Goal: Register for event/course

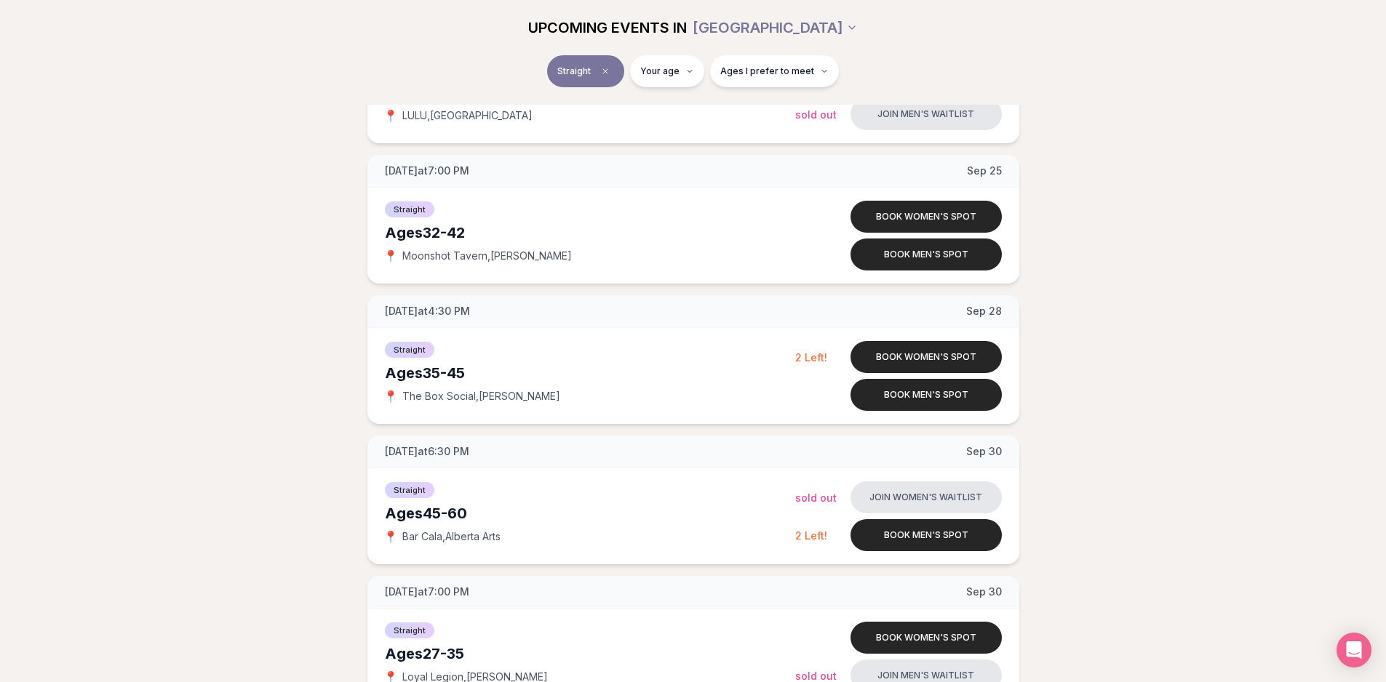
scroll to position [2328, 0]
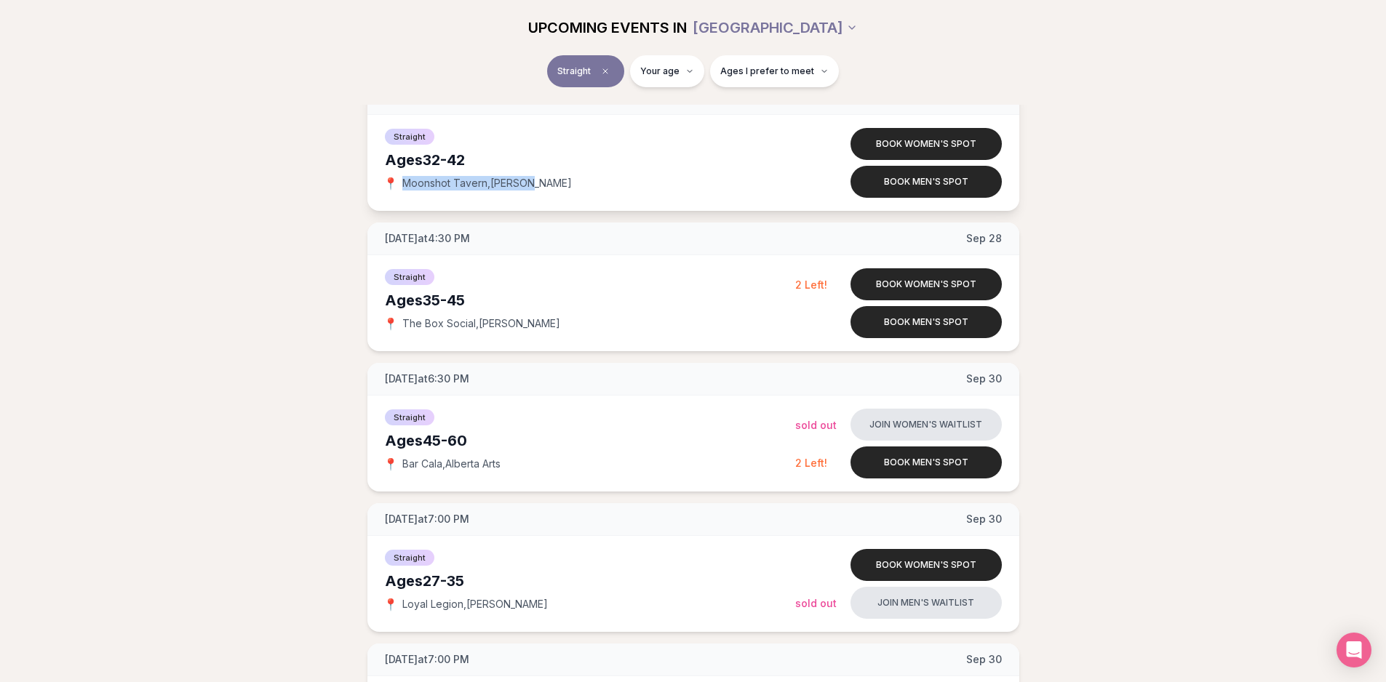
drag, startPoint x: 403, startPoint y: 185, endPoint x: 536, endPoint y: 179, distance: 133.2
click at [536, 179] on span "Moonshot Tavern , Buckman" at bounding box center [486, 183] width 169 height 15
copy span "Moonshot Tavern , Buckman"
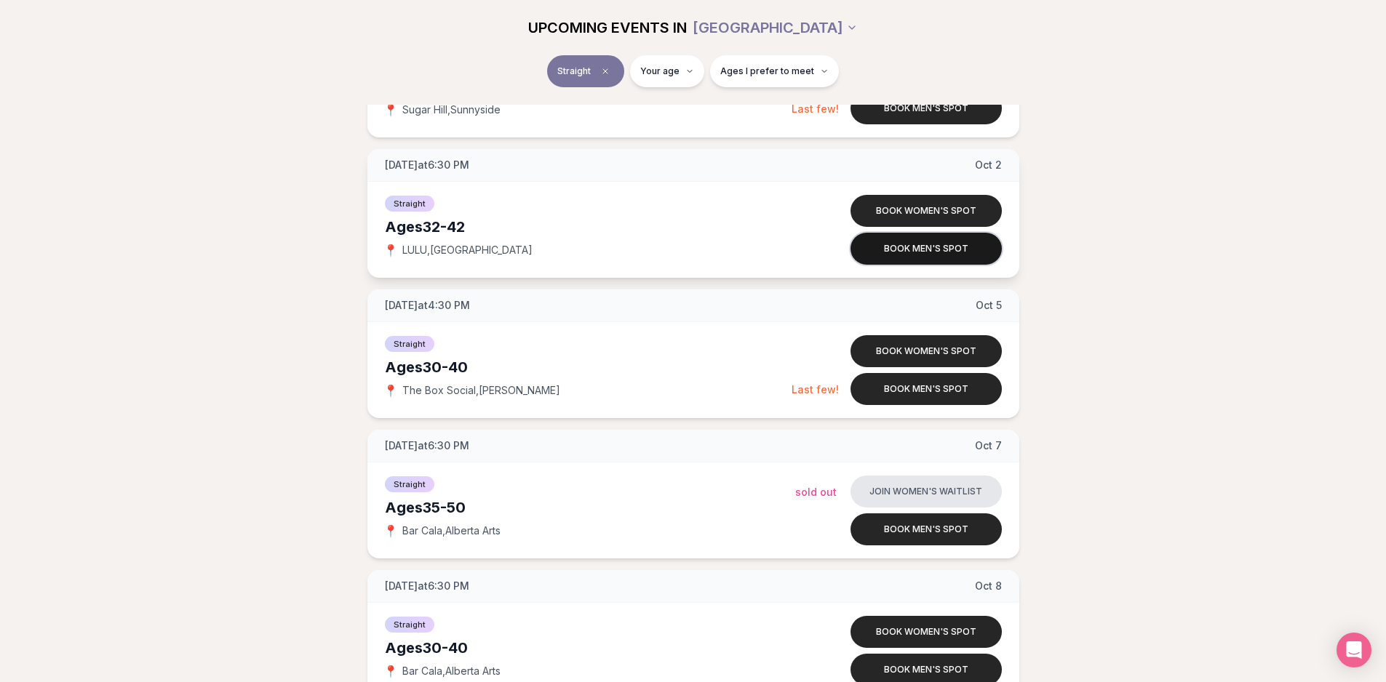
scroll to position [3128, 0]
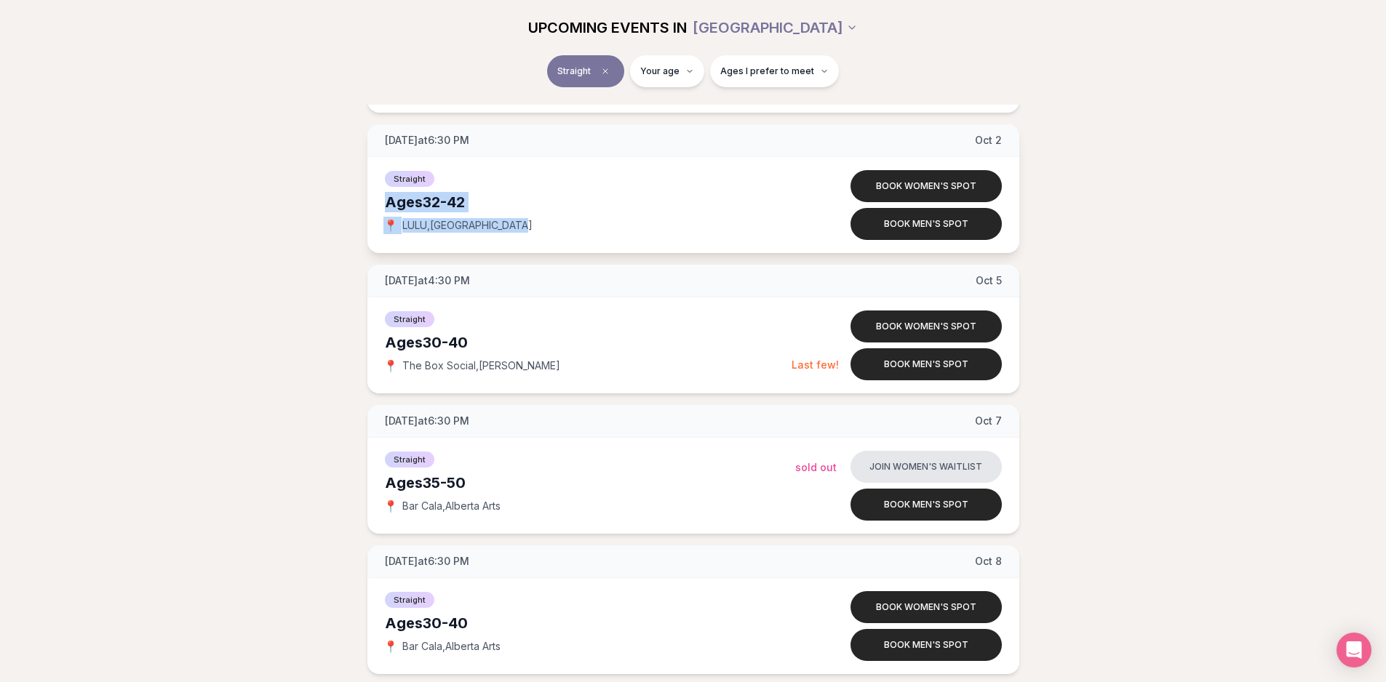
drag, startPoint x: 532, startPoint y: 222, endPoint x: 386, endPoint y: 207, distance: 146.3
click at [386, 207] on div "Straight Ages 32-42 📍 LULU , Central Eastside" at bounding box center [590, 205] width 410 height 73
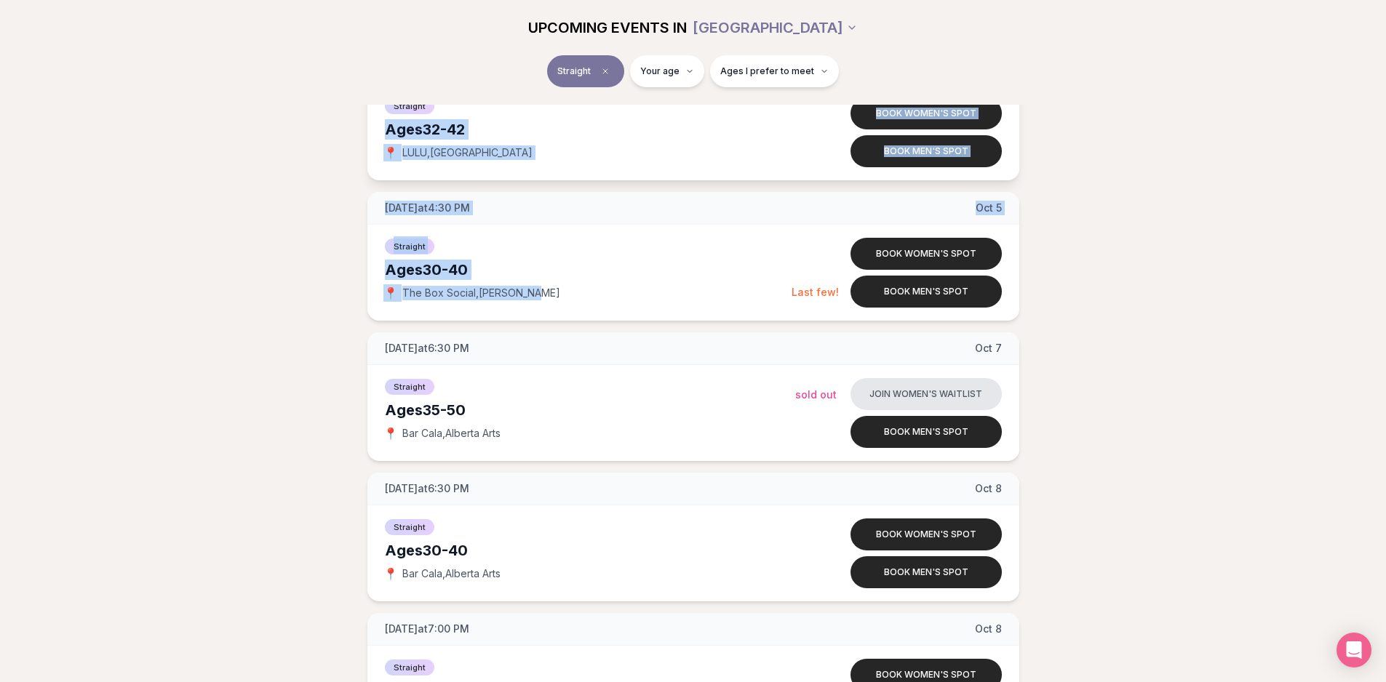
drag, startPoint x: 552, startPoint y: 297, endPoint x: 385, endPoint y: 129, distance: 237.1
click at [385, 129] on div "Thursday at 6:30 PM Sep 4 Ages 30-40 Straight 📍 LULU , Central Eastside Book wo…" at bounding box center [692, 327] width 1339 height 6446
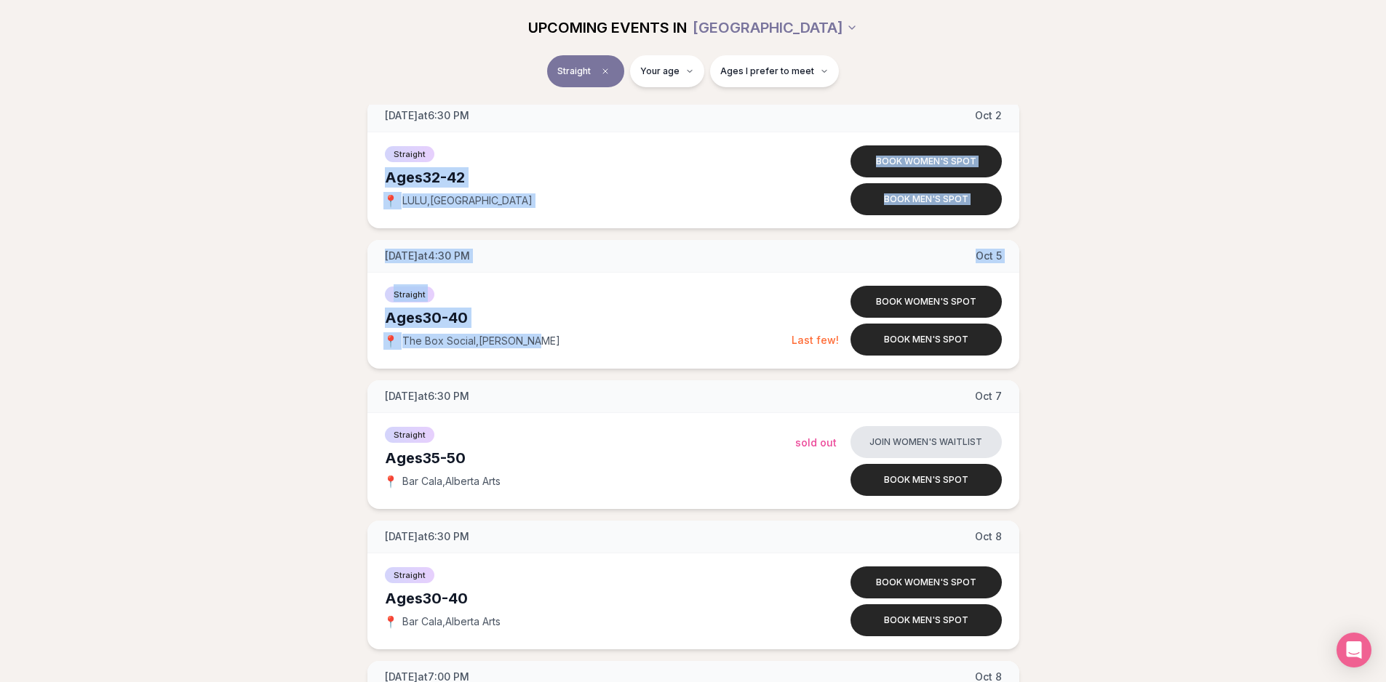
scroll to position [3128, 0]
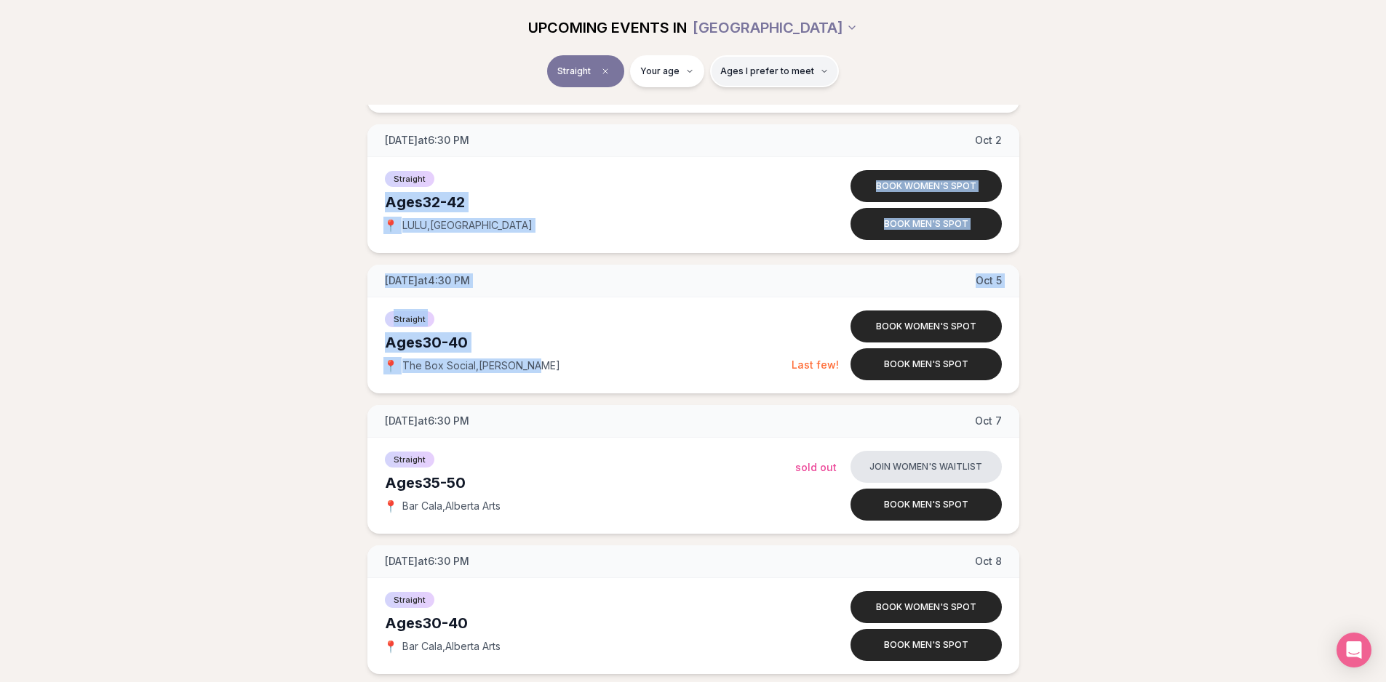
click at [810, 73] on button "Ages I prefer to meet" at bounding box center [774, 71] width 129 height 32
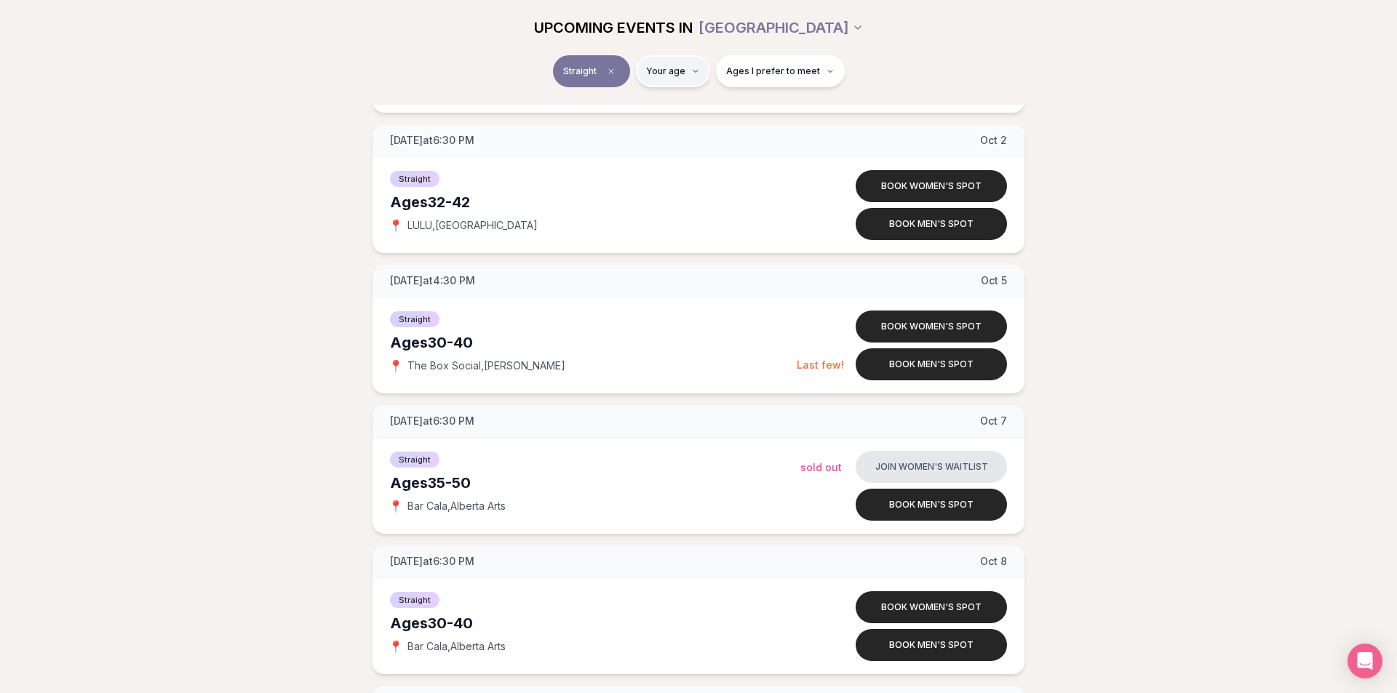
click at [693, 71] on html "Back to home luvvly LOW-PRESSURE SPEED DATING How it Works 💗 3,000 + monthly fi…" at bounding box center [698, 449] width 1397 height 7154
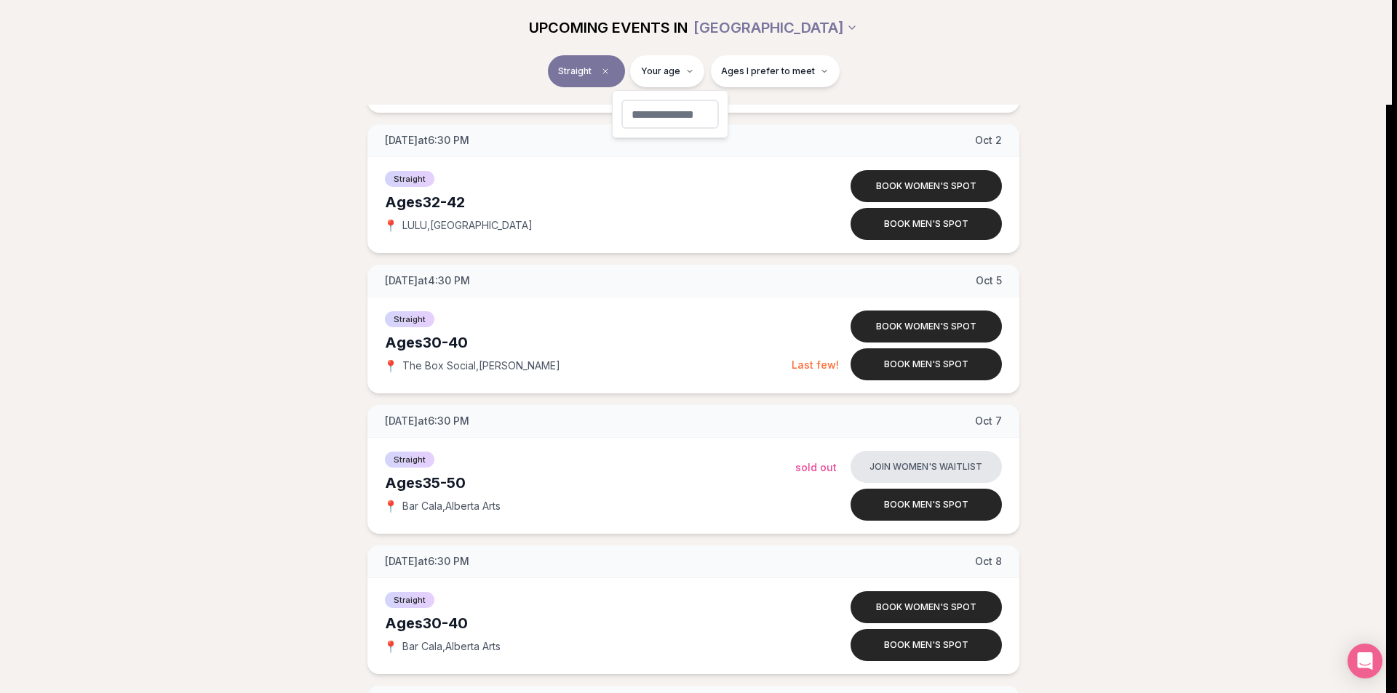
click at [693, 71] on html "Back to home luvvly LOW-PRESSURE SPEED DATING How it Works 💗 3,000 + monthly fi…" at bounding box center [698, 449] width 1397 height 7154
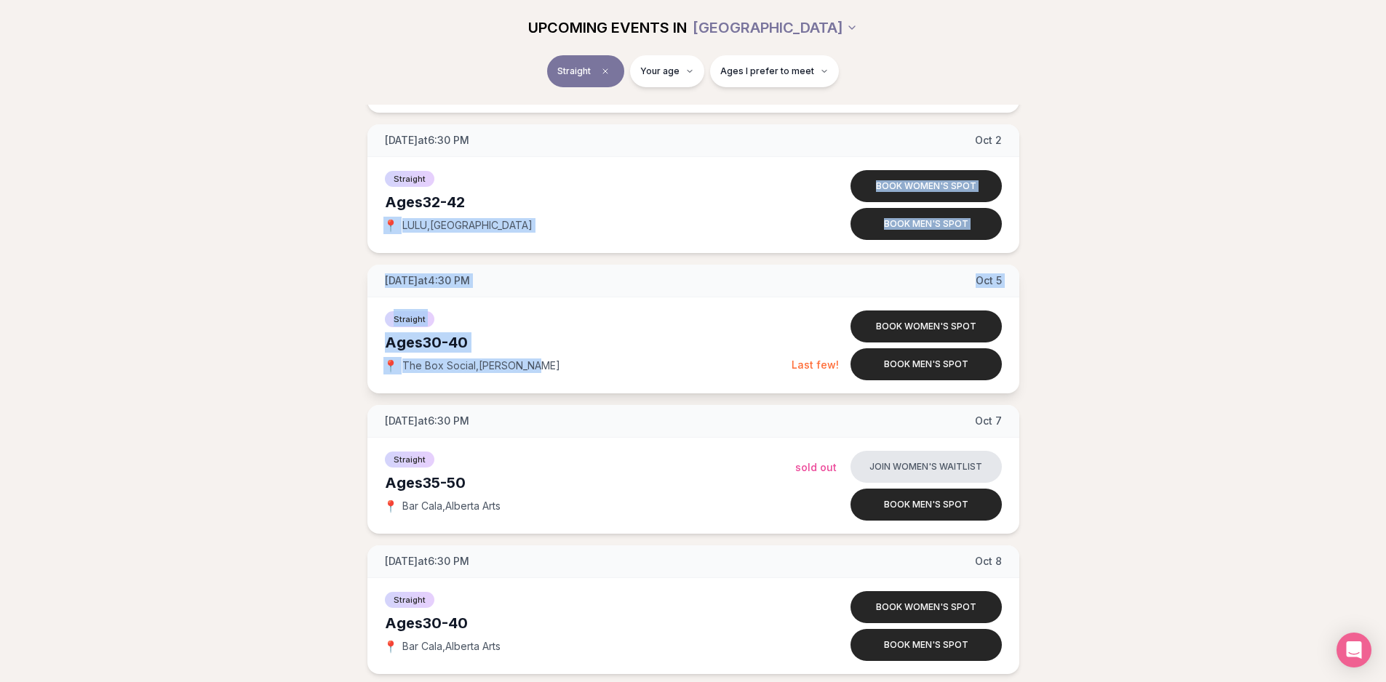
drag, startPoint x: 380, startPoint y: 215, endPoint x: 566, endPoint y: 381, distance: 248.8
click at [566, 381] on div "Thursday at 6:30 PM Sep 4 Ages 30-40 Straight 📍 LULU , Central Eastside Book wo…" at bounding box center [692, 399] width 1339 height 6446
click at [556, 371] on div "📍 The Box Social , N Williams" at bounding box center [588, 366] width 407 height 15
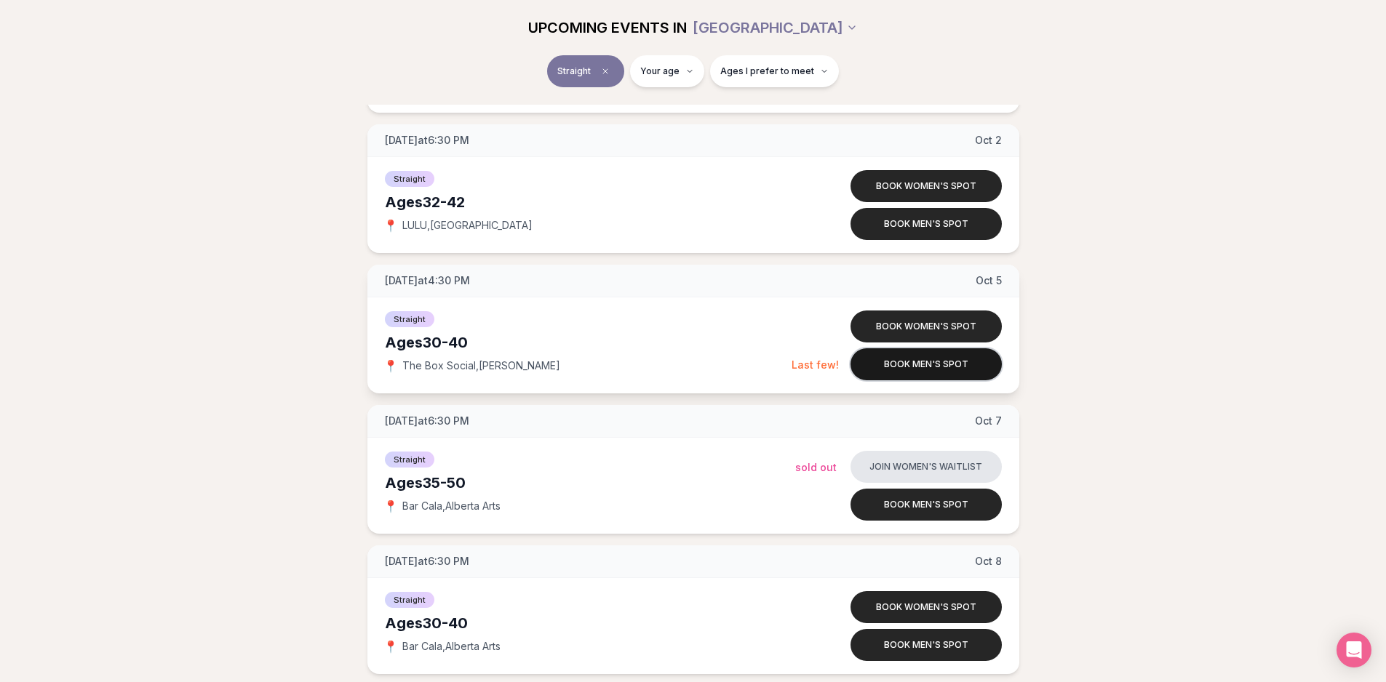
click at [940, 364] on button "Book men's spot" at bounding box center [925, 364] width 151 height 32
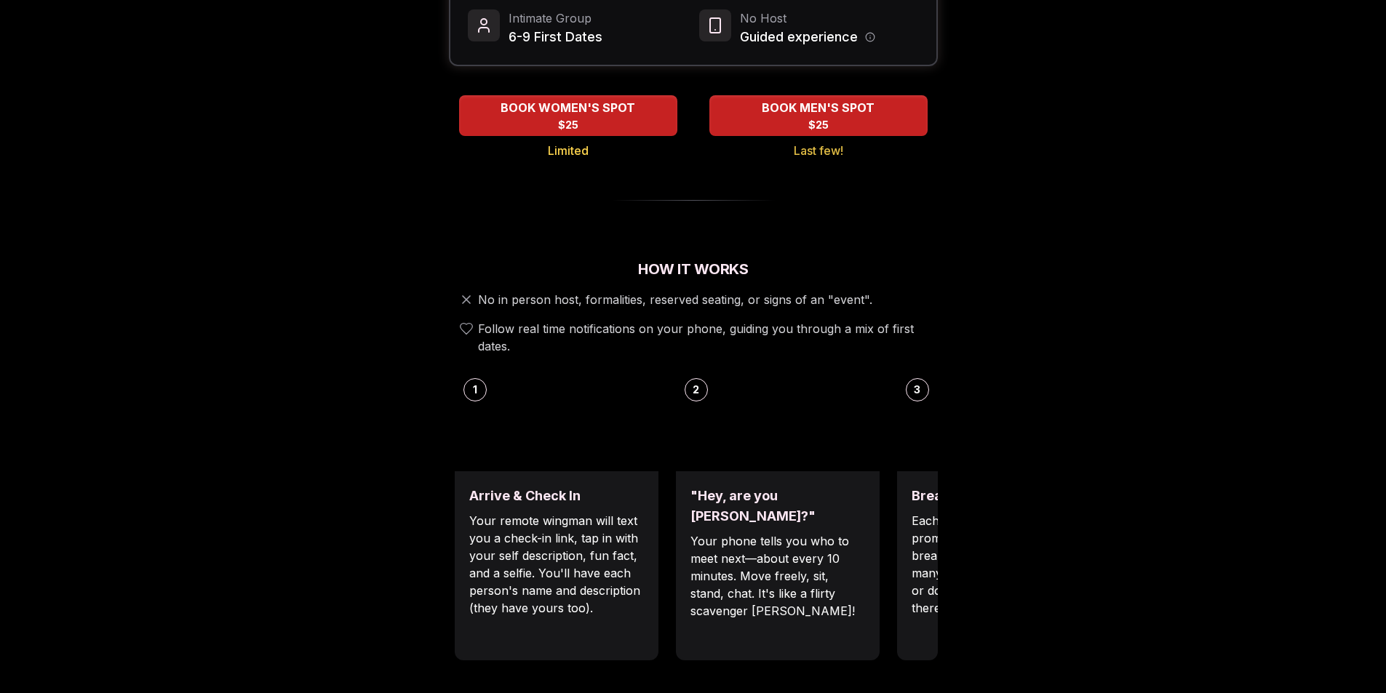
scroll to position [364, 0]
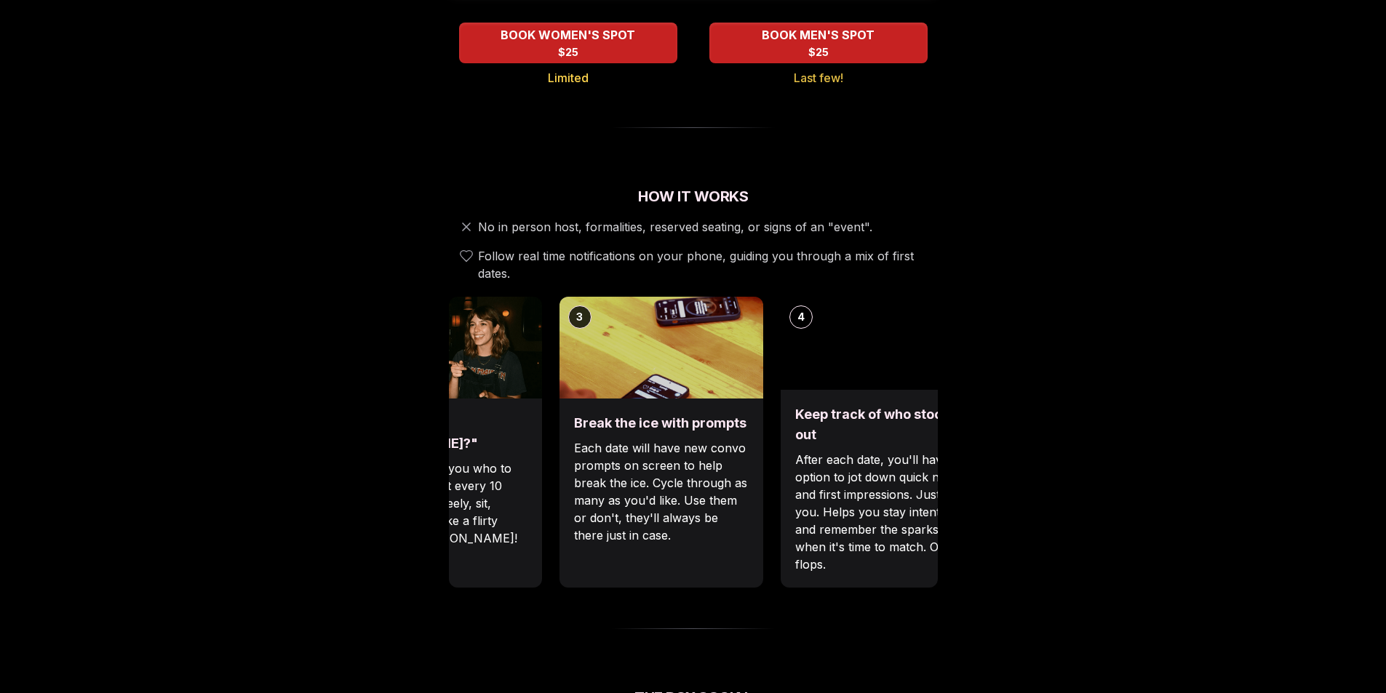
click at [475, 463] on p "Your phone tells you who to meet next—about every 10 minutes. Move freely, sit,…" at bounding box center [440, 503] width 175 height 87
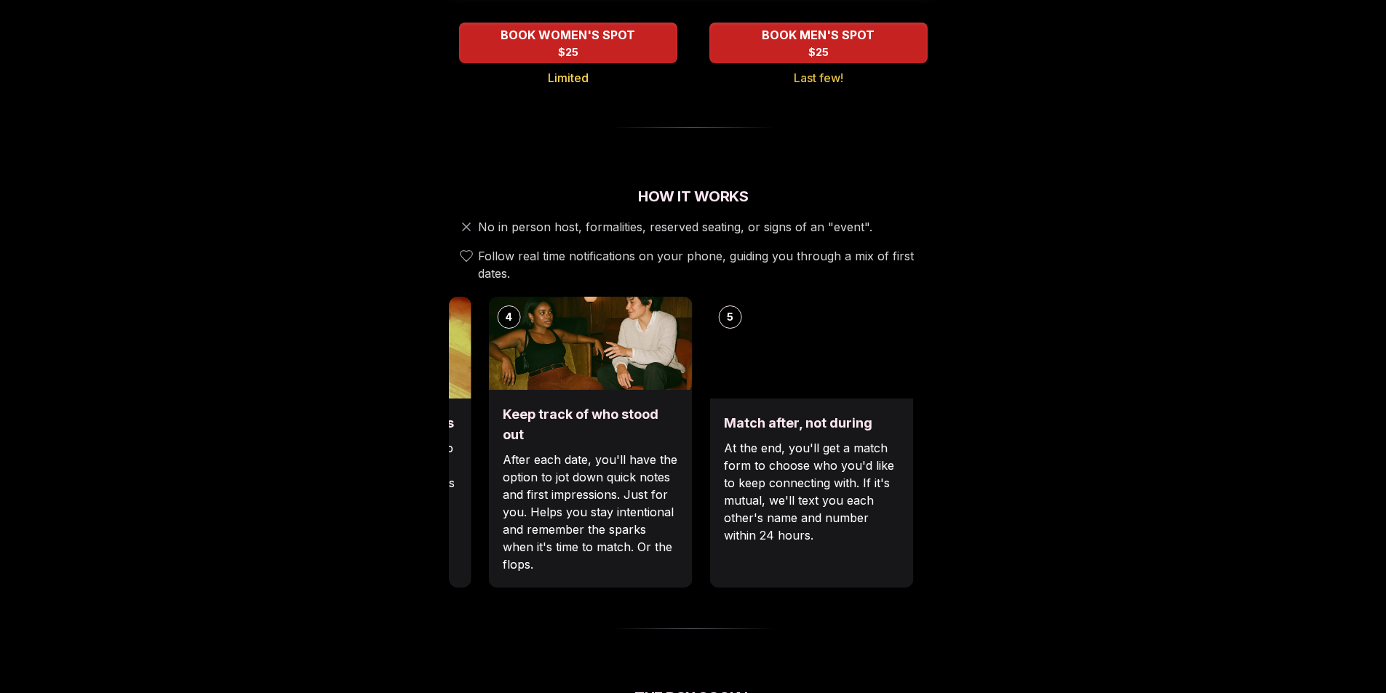
click at [439, 454] on div "Luvvly Speed Dating Sunday, October 5th Age Range 30 - 40 Orientation Straight …" at bounding box center [693, 616] width 995 height 1807
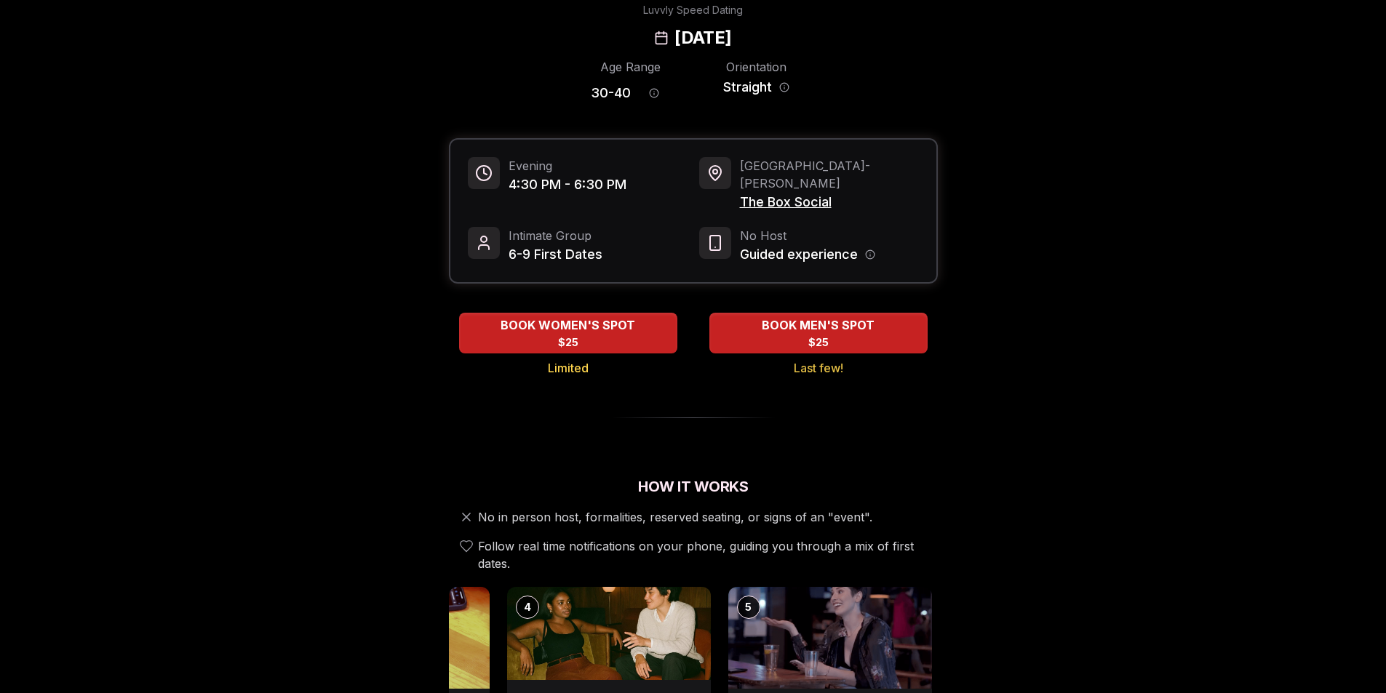
scroll to position [0, 0]
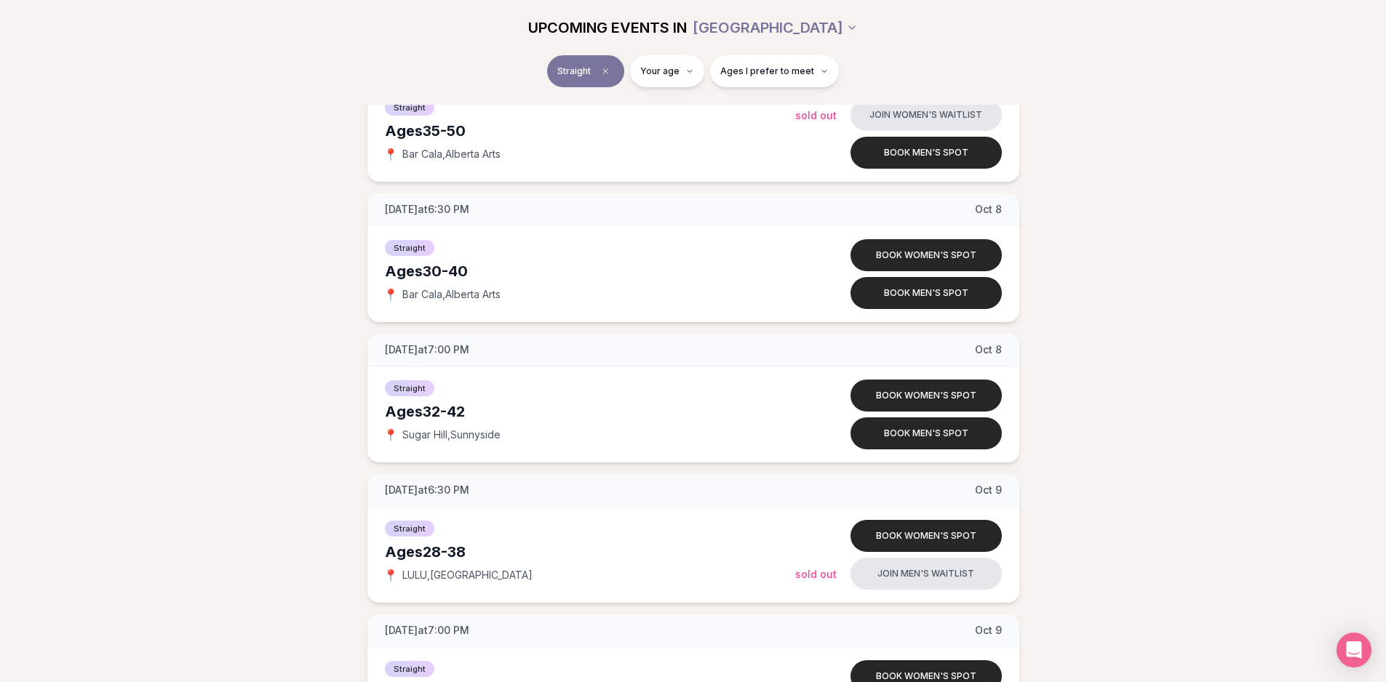
scroll to position [3419, 0]
